Goal: Information Seeking & Learning: Learn about a topic

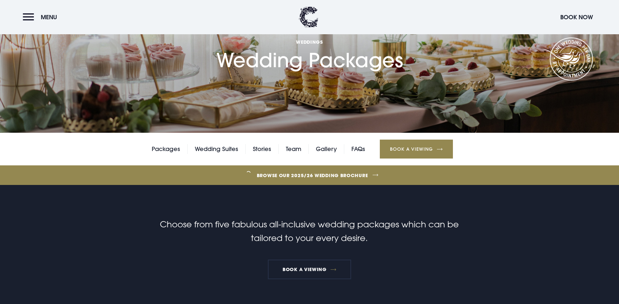
scroll to position [69, 0]
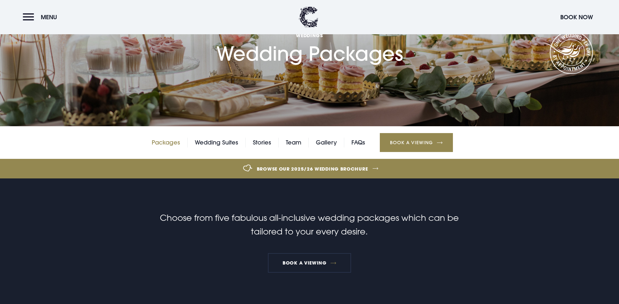
click at [168, 147] on link "Packages" at bounding box center [166, 143] width 28 height 10
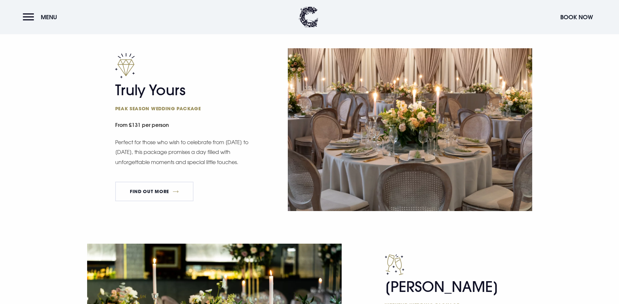
scroll to position [435, 0]
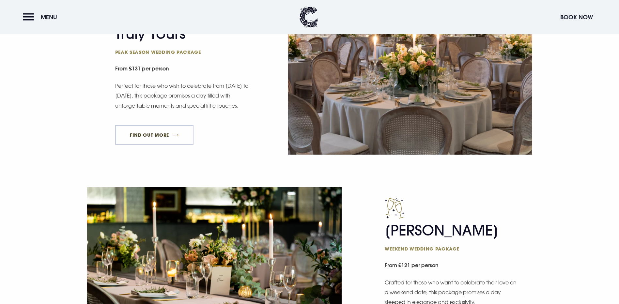
click at [149, 145] on link "FIND OUT MORE" at bounding box center [154, 135] width 79 height 20
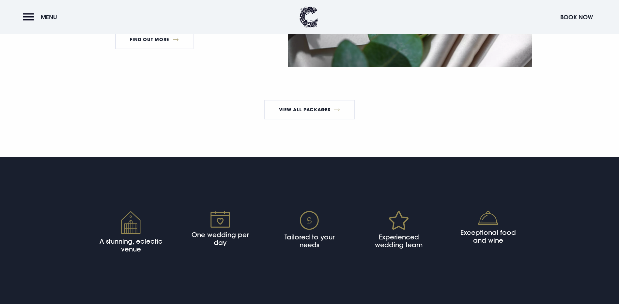
scroll to position [1357, 0]
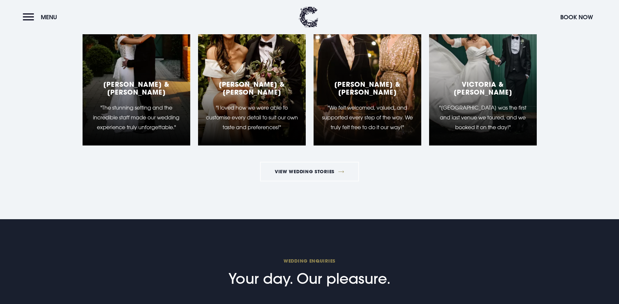
scroll to position [1279, 0]
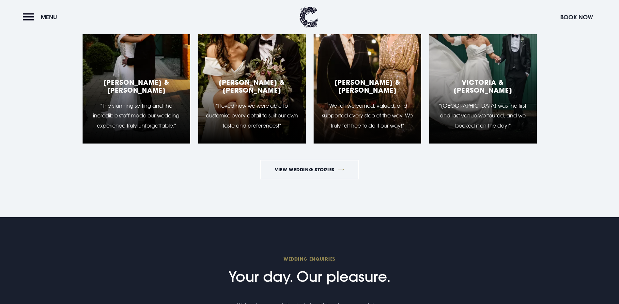
scroll to position [1474, 0]
